Goal: Task Accomplishment & Management: Manage account settings

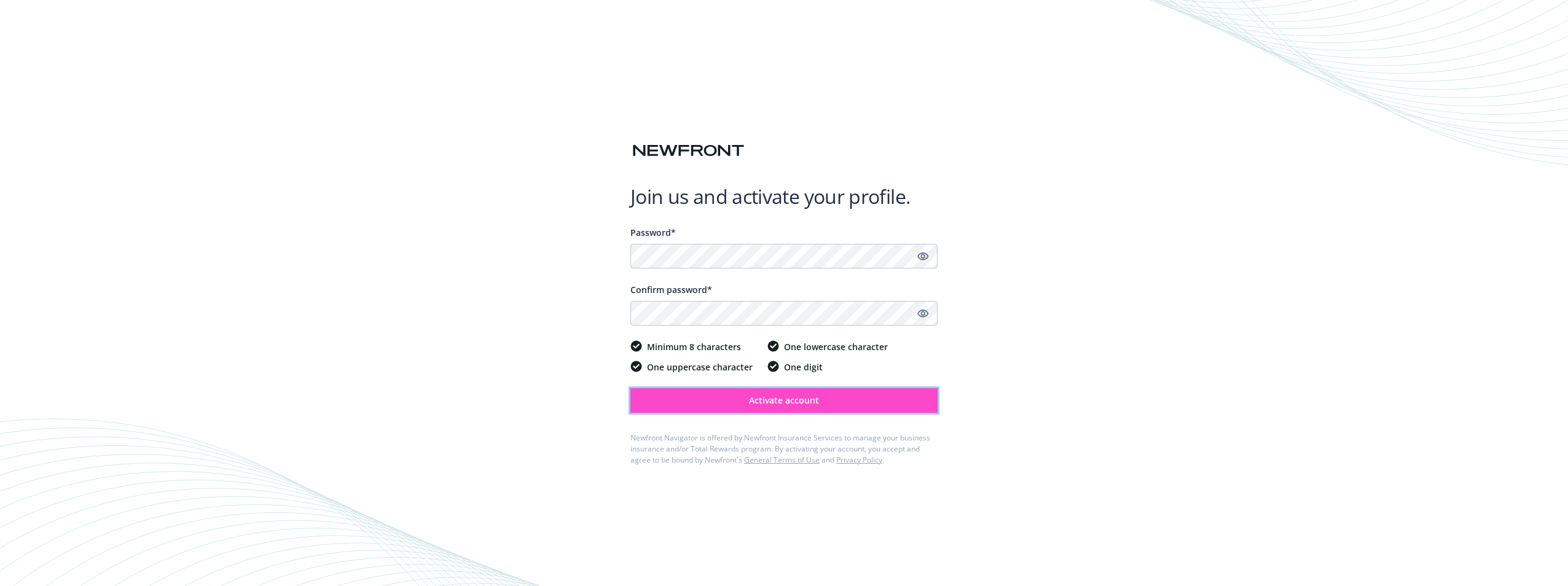
click at [768, 399] on span "Activate account" at bounding box center [784, 400] width 70 height 12
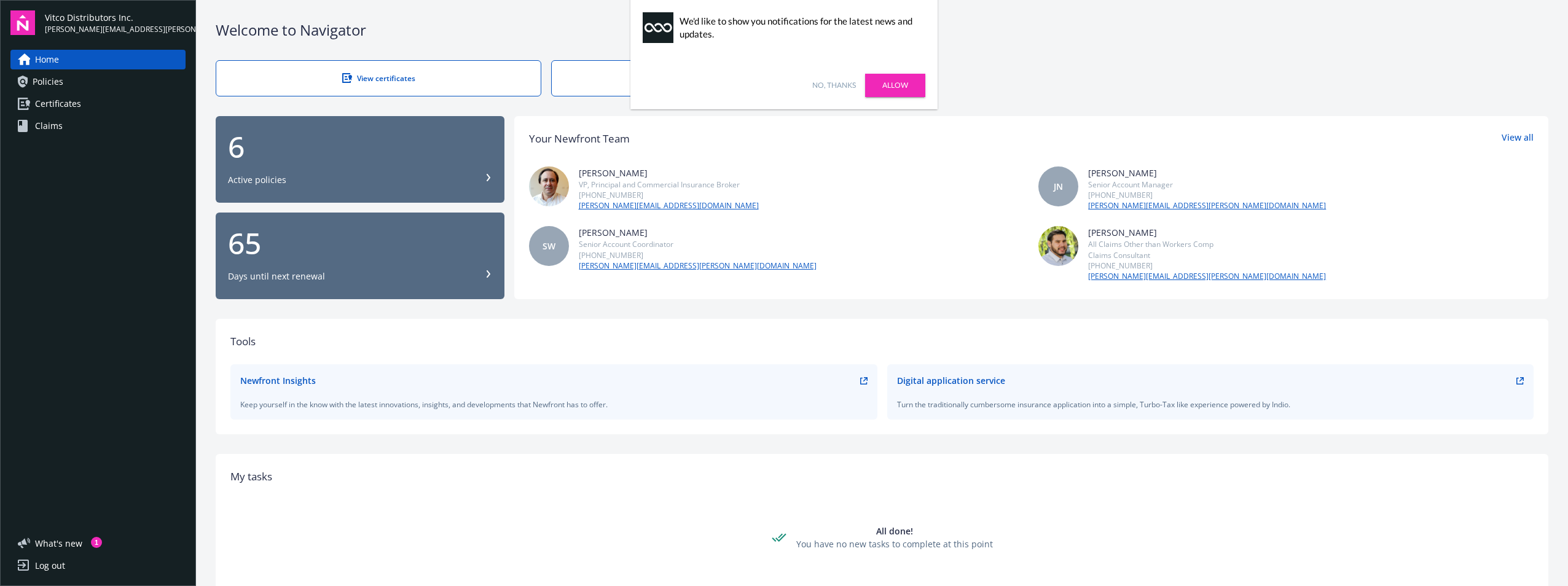
click at [825, 84] on link "No, thanks" at bounding box center [834, 84] width 44 height 11
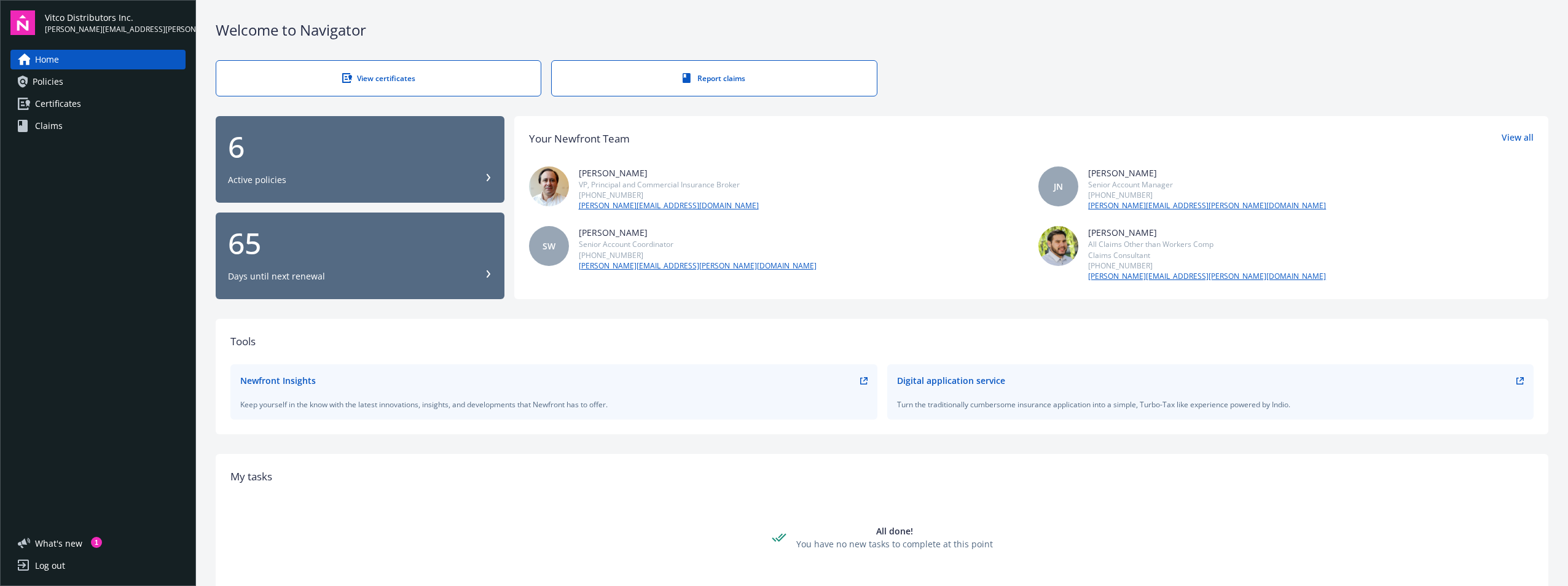
click at [482, 175] on div "Active policies" at bounding box center [359, 180] width 264 height 12
